Goal: Information Seeking & Learning: Stay updated

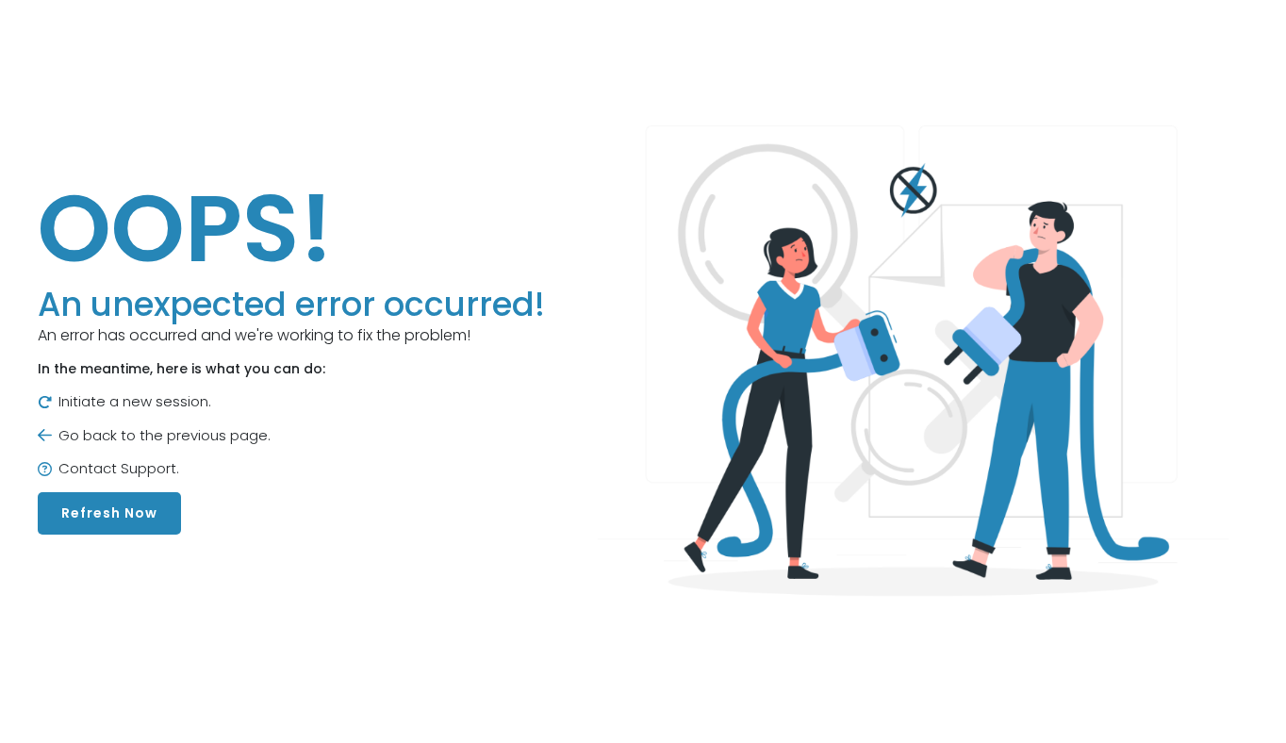
click at [130, 509] on button "Refresh Now" at bounding box center [109, 513] width 143 height 42
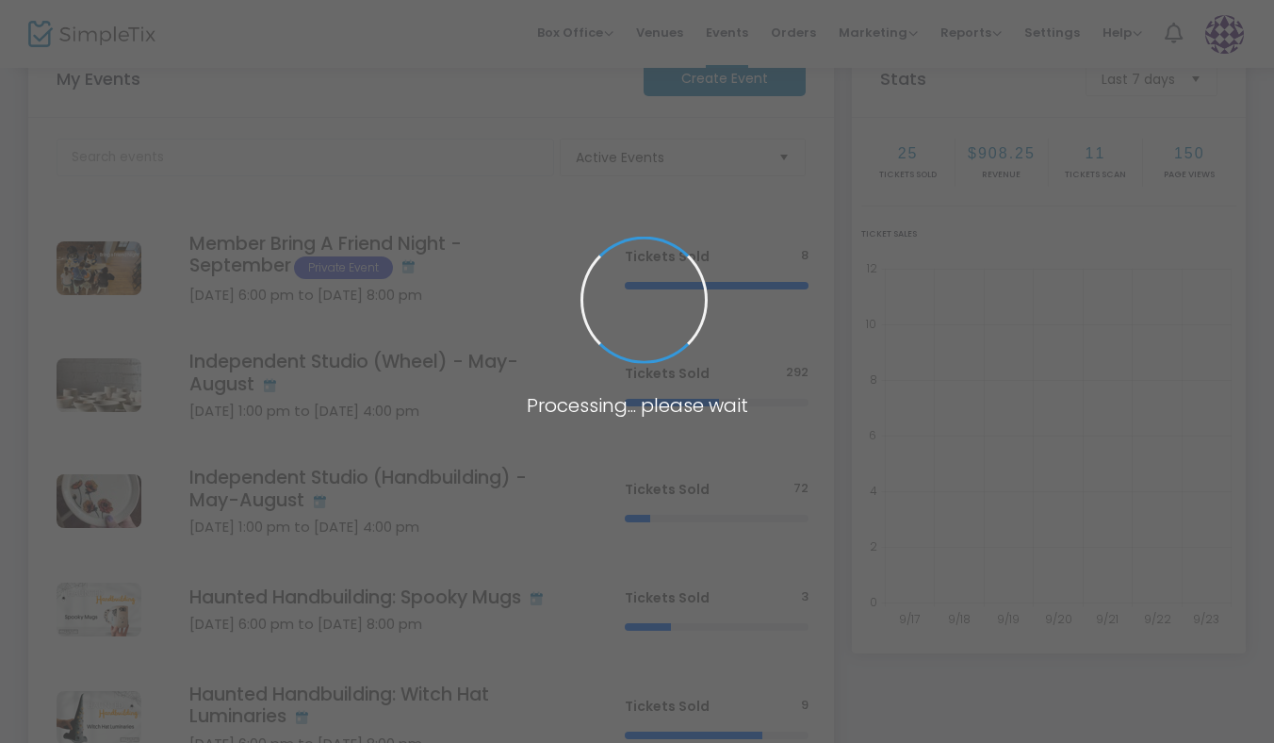
scroll to position [174, 0]
